Goal: Subscribe to service/newsletter

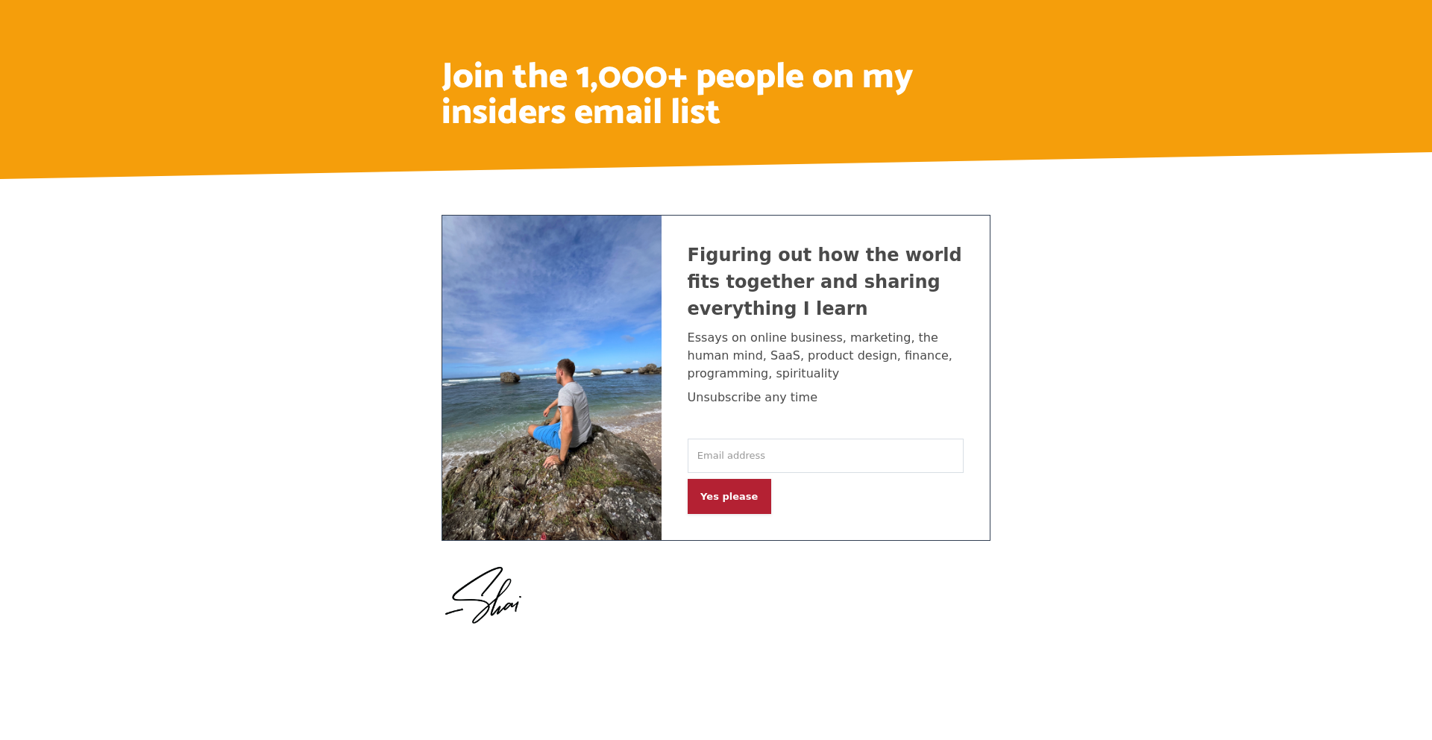
click at [833, 255] on p "Figuring out how the world fits together and sharing everything I learn" at bounding box center [826, 282] width 276 height 81
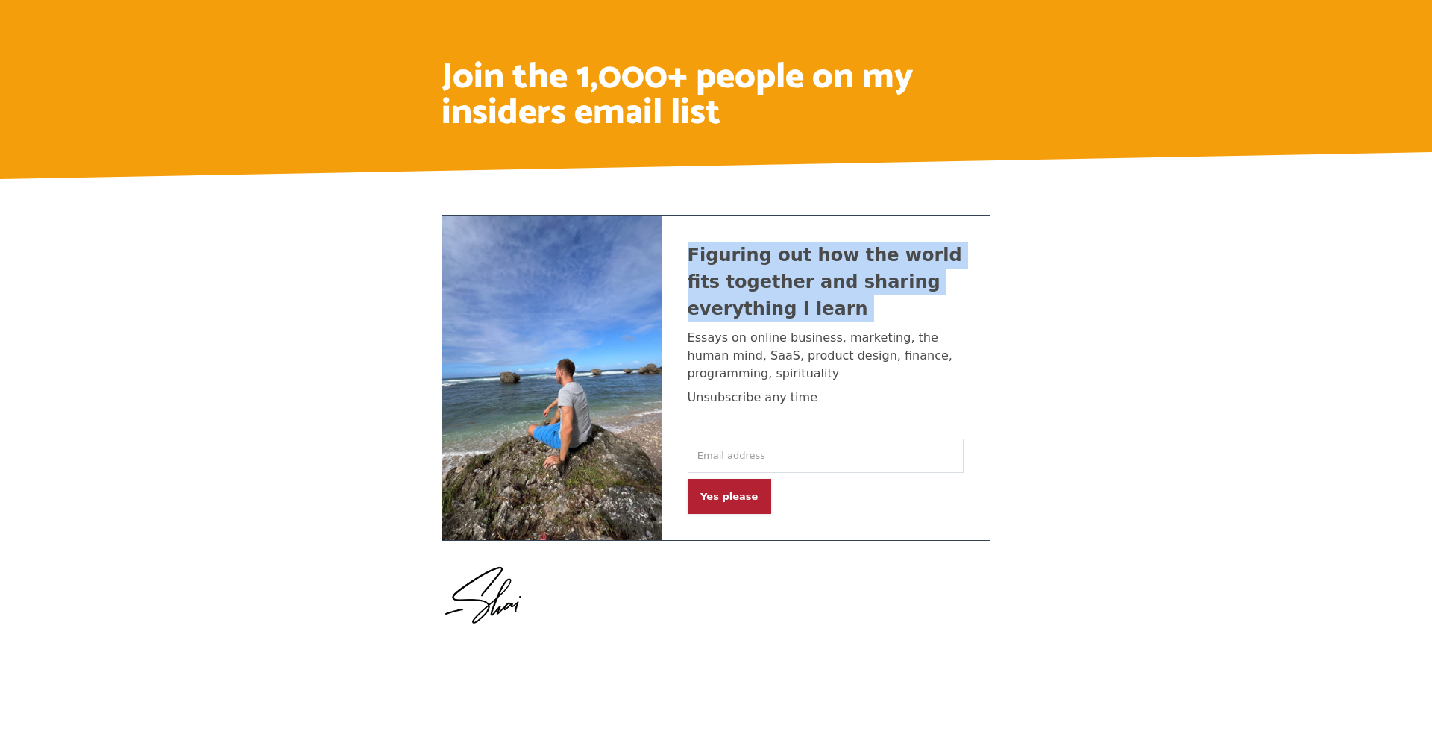
click at [833, 255] on p "Figuring out how the world fits together and sharing everything I learn" at bounding box center [826, 282] width 276 height 81
click at [803, 263] on p "Figuring out how the world fits together and sharing everything I learn" at bounding box center [826, 282] width 276 height 81
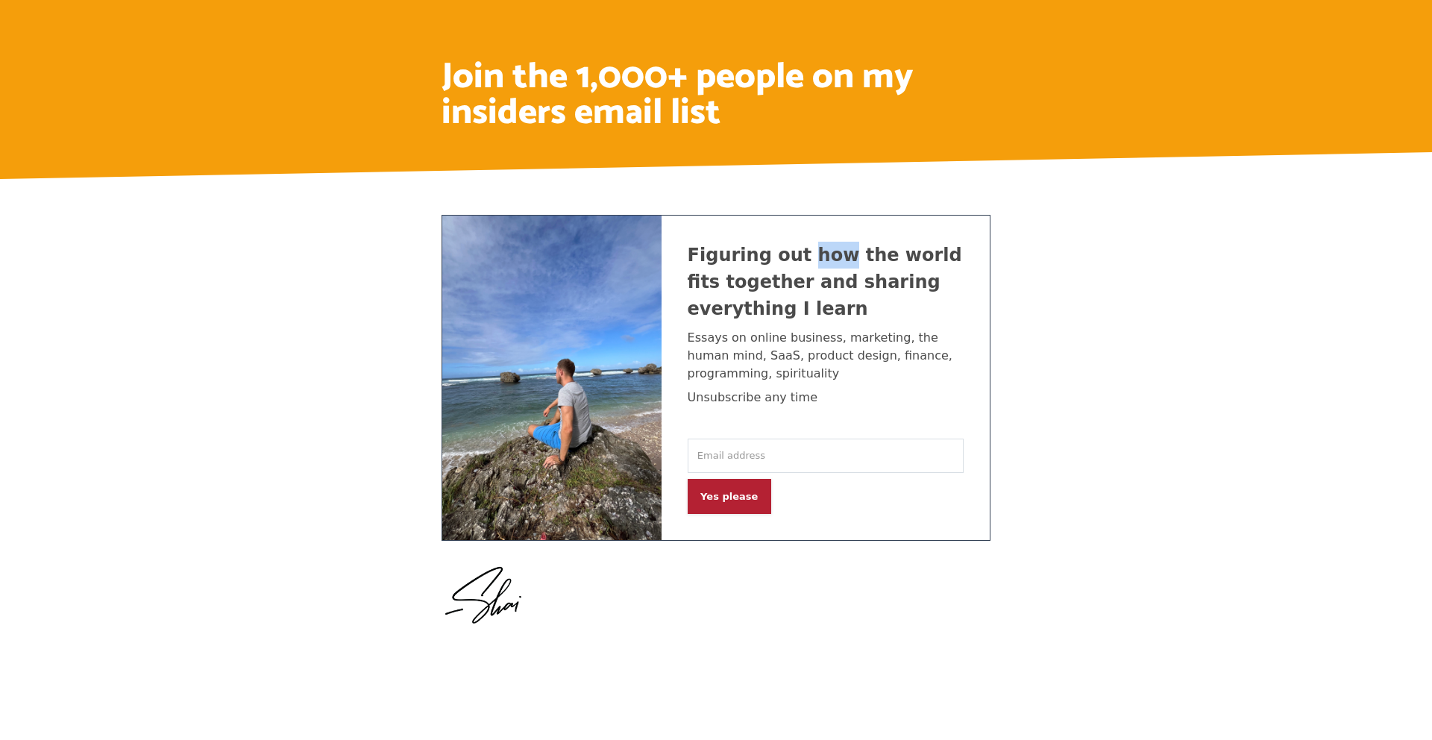
click at [803, 263] on p "Figuring out how the world fits together and sharing everything I learn" at bounding box center [826, 282] width 276 height 81
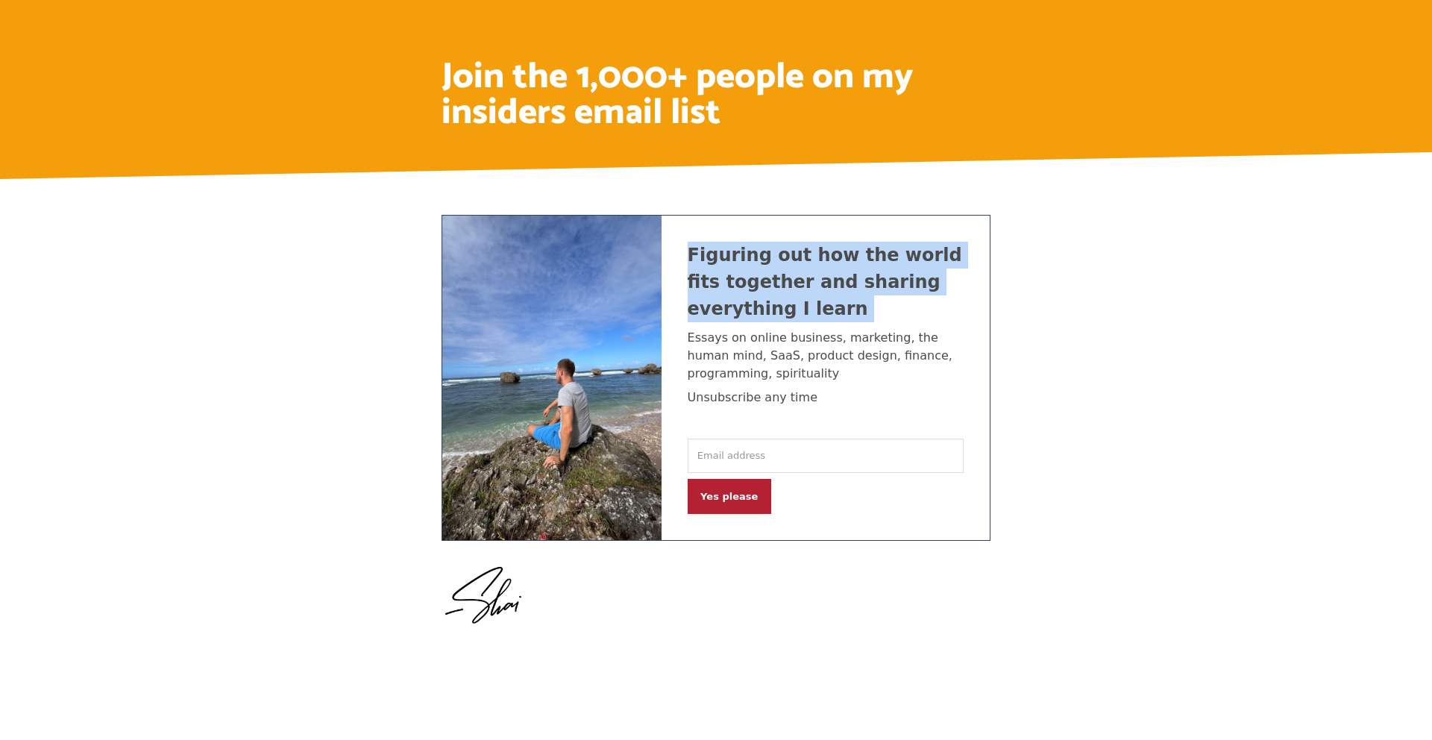
click at [803, 263] on p "Figuring out how the world fits together and sharing everything I learn" at bounding box center [826, 282] width 276 height 81
click at [769, 263] on p "Figuring out how the world fits together and sharing everything I learn" at bounding box center [826, 282] width 276 height 81
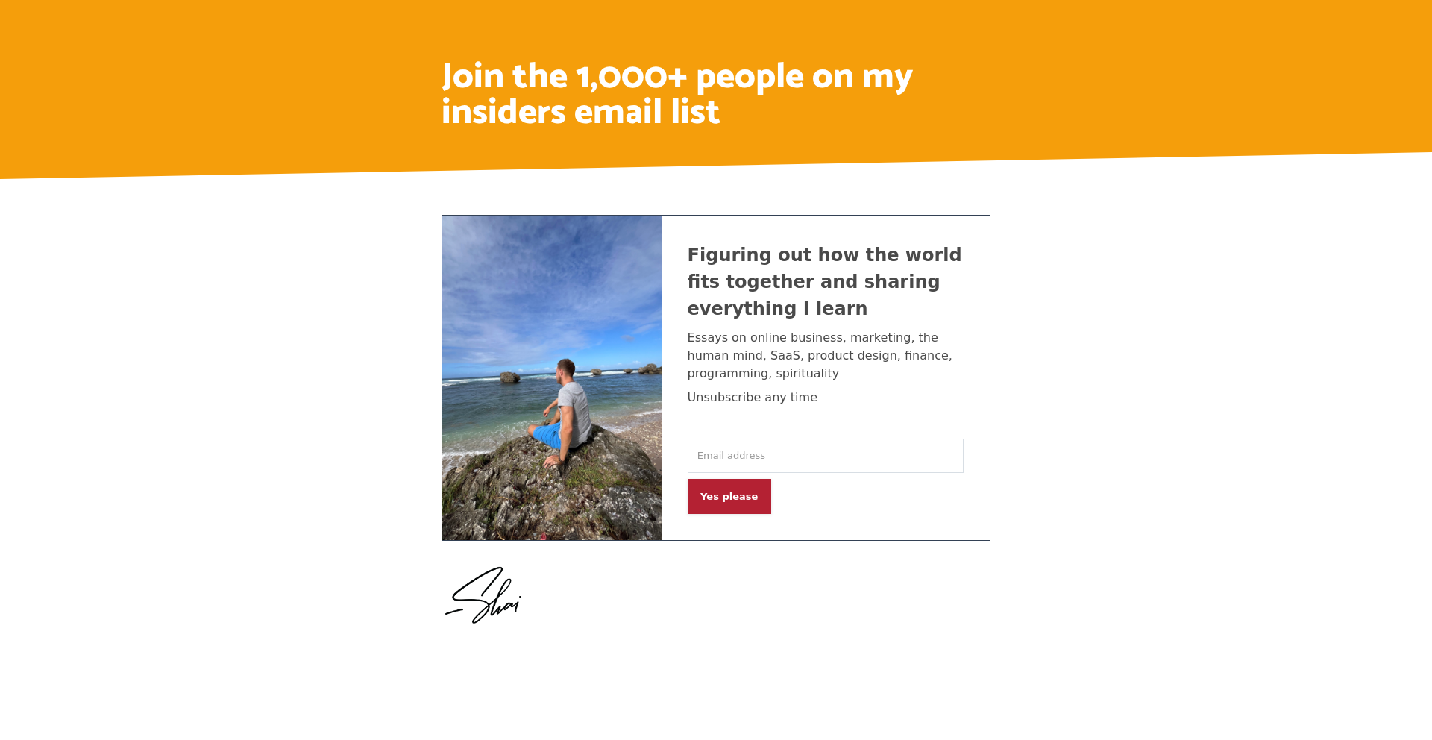
click at [254, 124] on div "Join the 1,000+ people on my insiders email list" at bounding box center [716, 89] width 1432 height 179
